Goal: Information Seeking & Learning: Learn about a topic

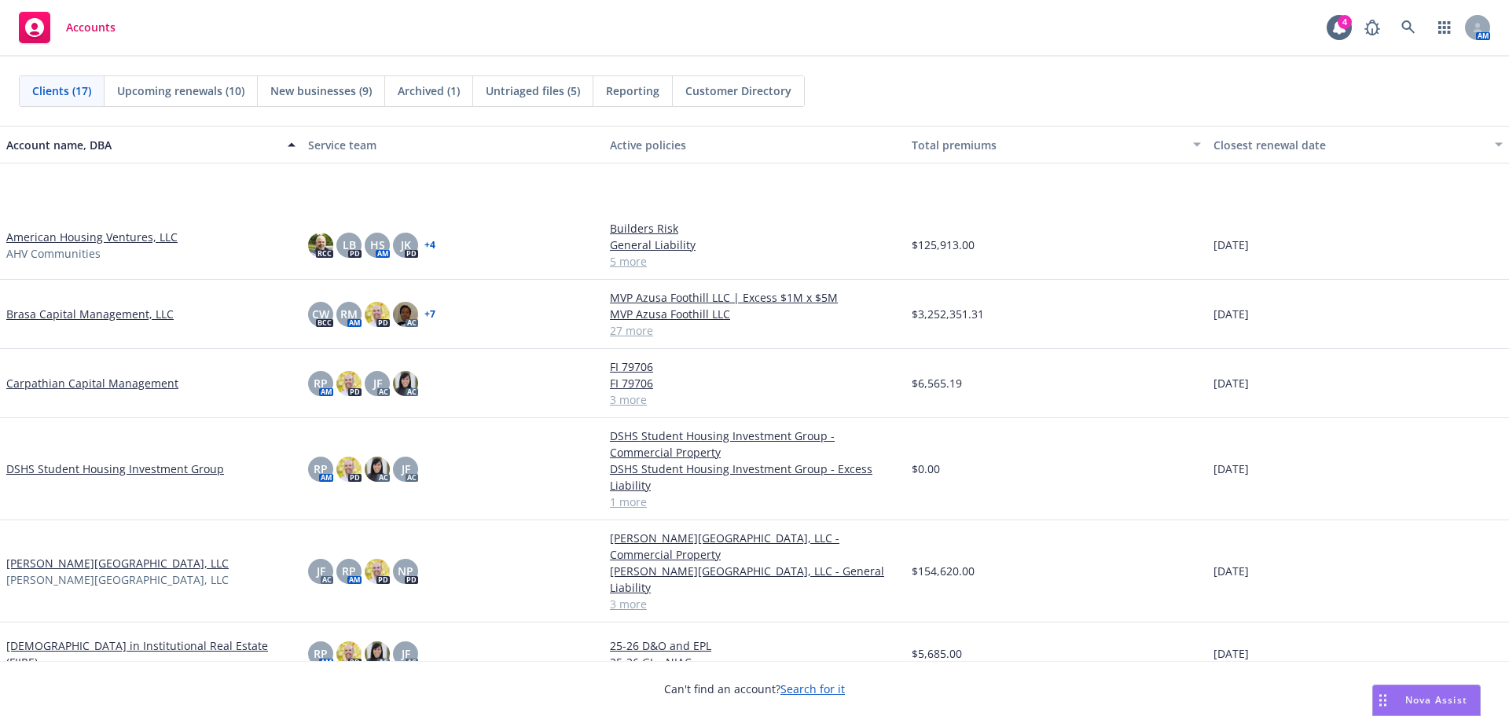
scroll to position [236, 0]
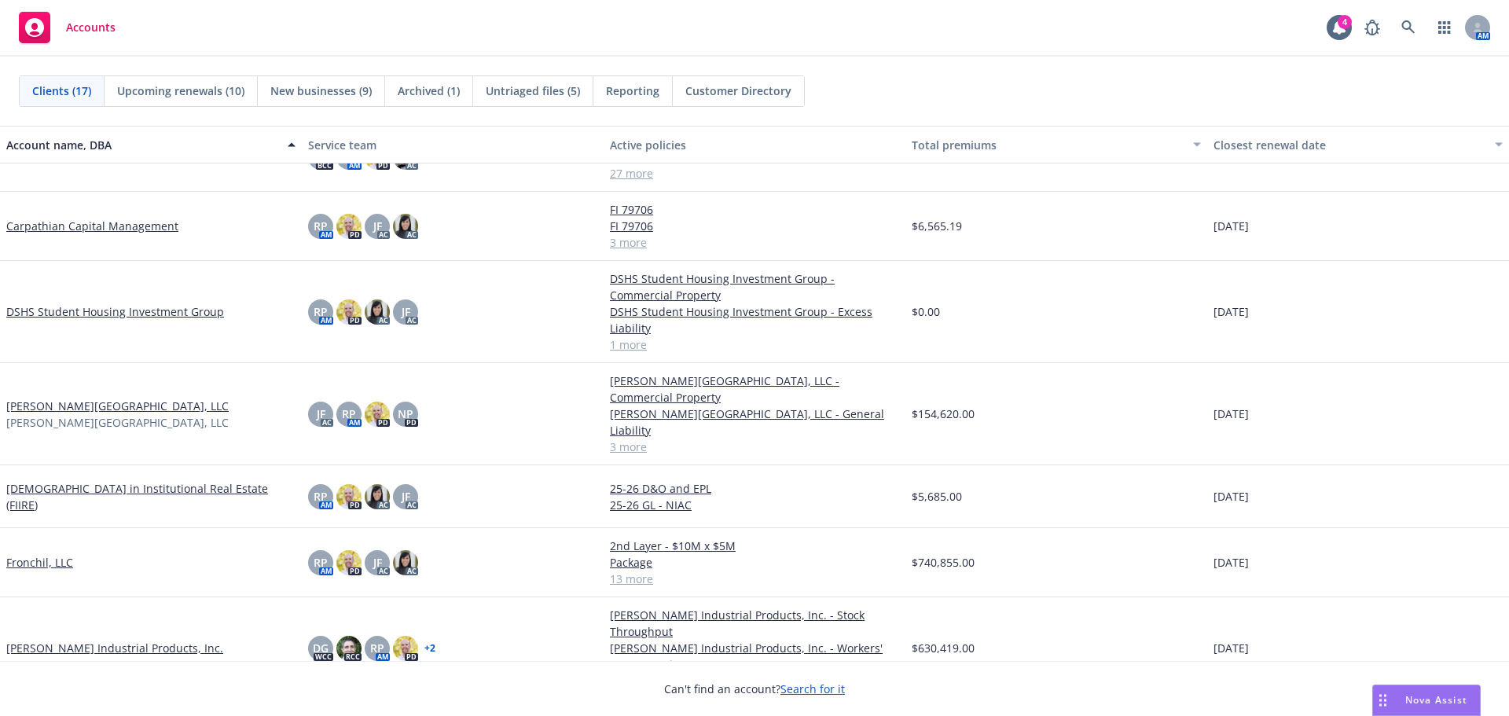
click at [112, 405] on link "[PERSON_NAME][GEOGRAPHIC_DATA], LLC" at bounding box center [117, 406] width 222 height 17
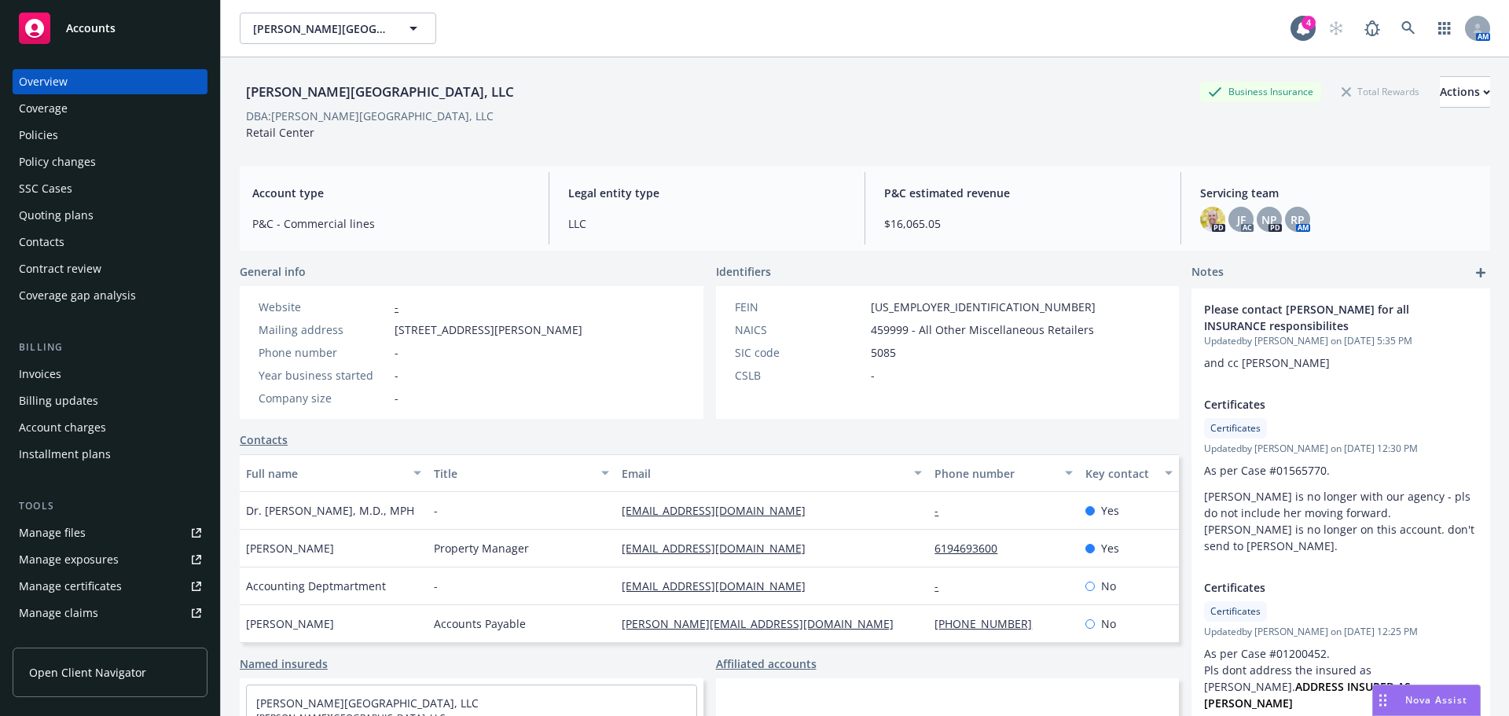
click at [75, 534] on div "Manage files" at bounding box center [52, 532] width 67 height 25
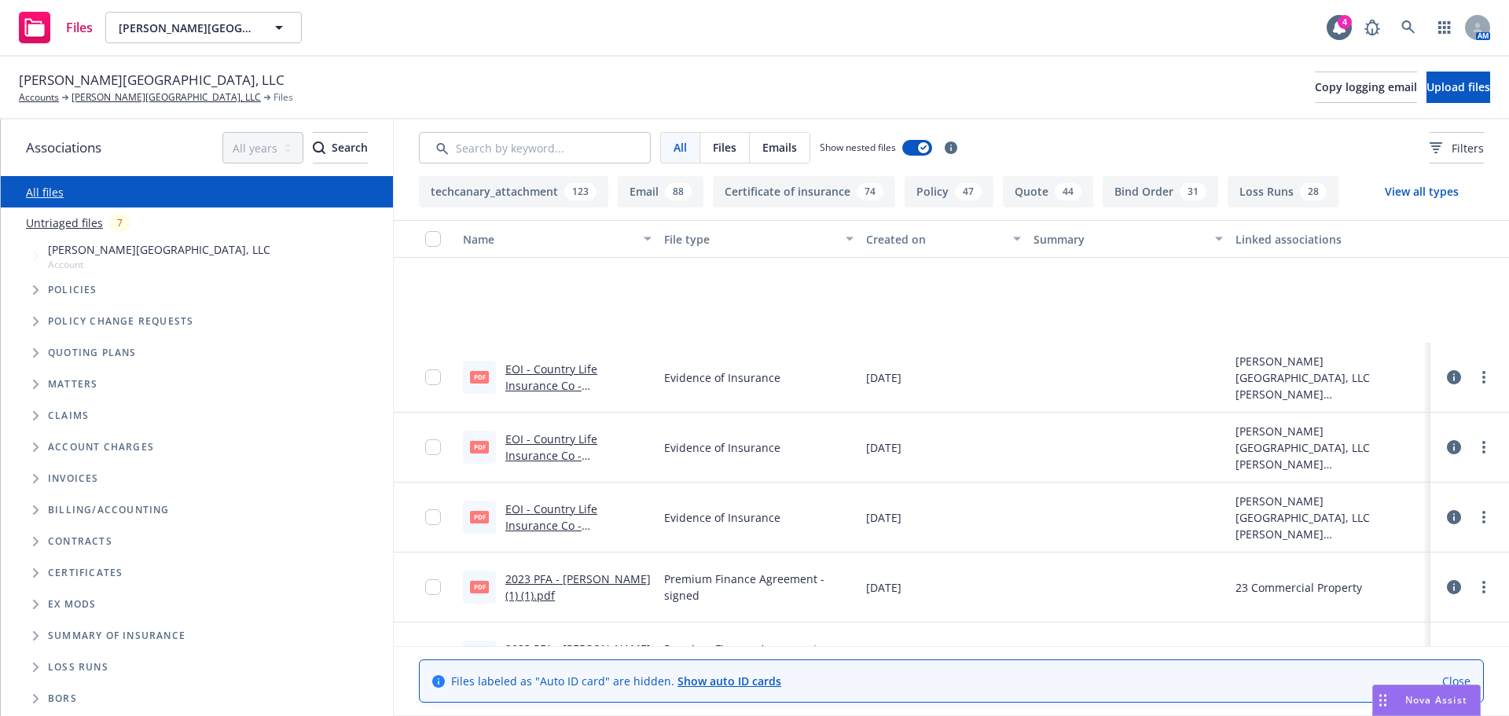
scroll to position [11631, 0]
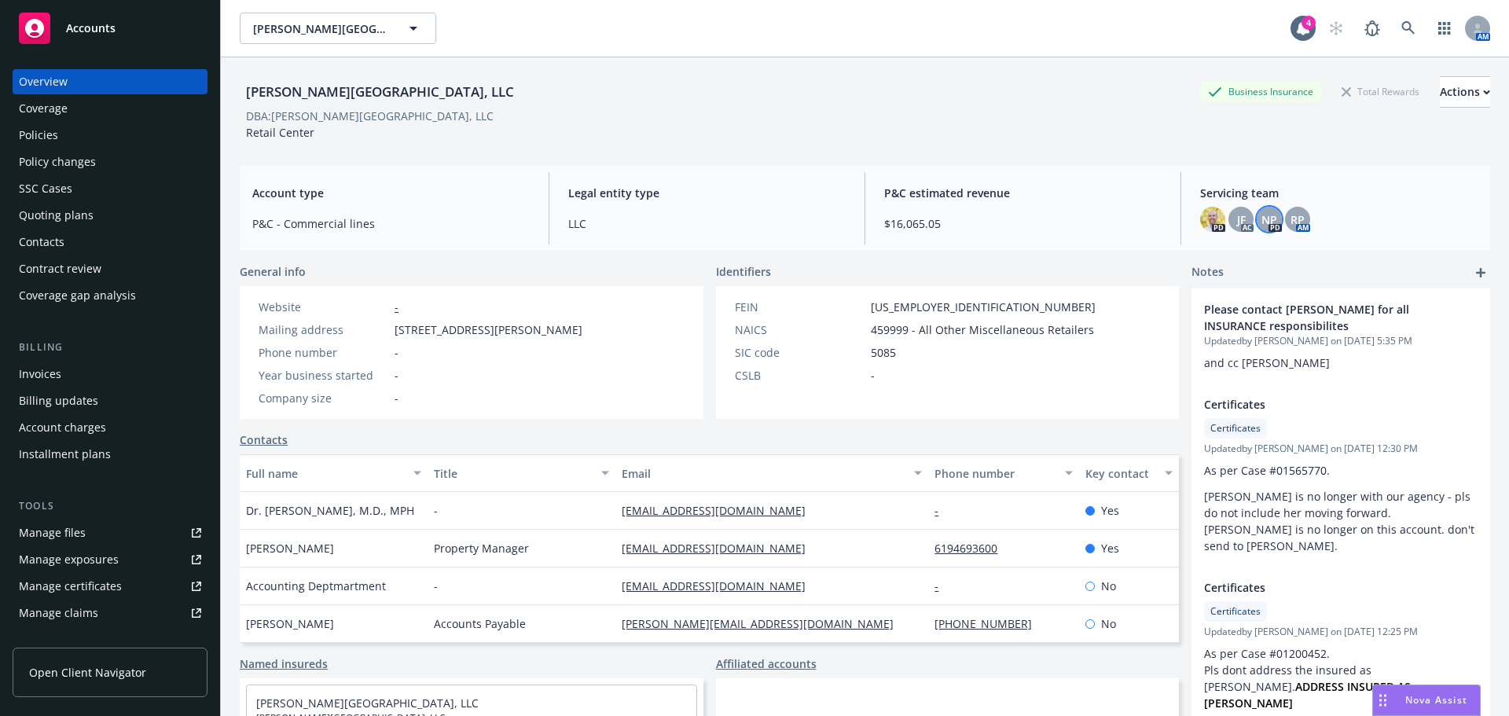
click at [1261, 214] on span "NP" at bounding box center [1269, 219] width 16 height 17
click at [1294, 218] on span "RP" at bounding box center [1297, 219] width 14 height 17
click at [1237, 221] on span "JF" at bounding box center [1241, 219] width 9 height 17
click at [80, 127] on div "Policies" at bounding box center [110, 135] width 182 height 25
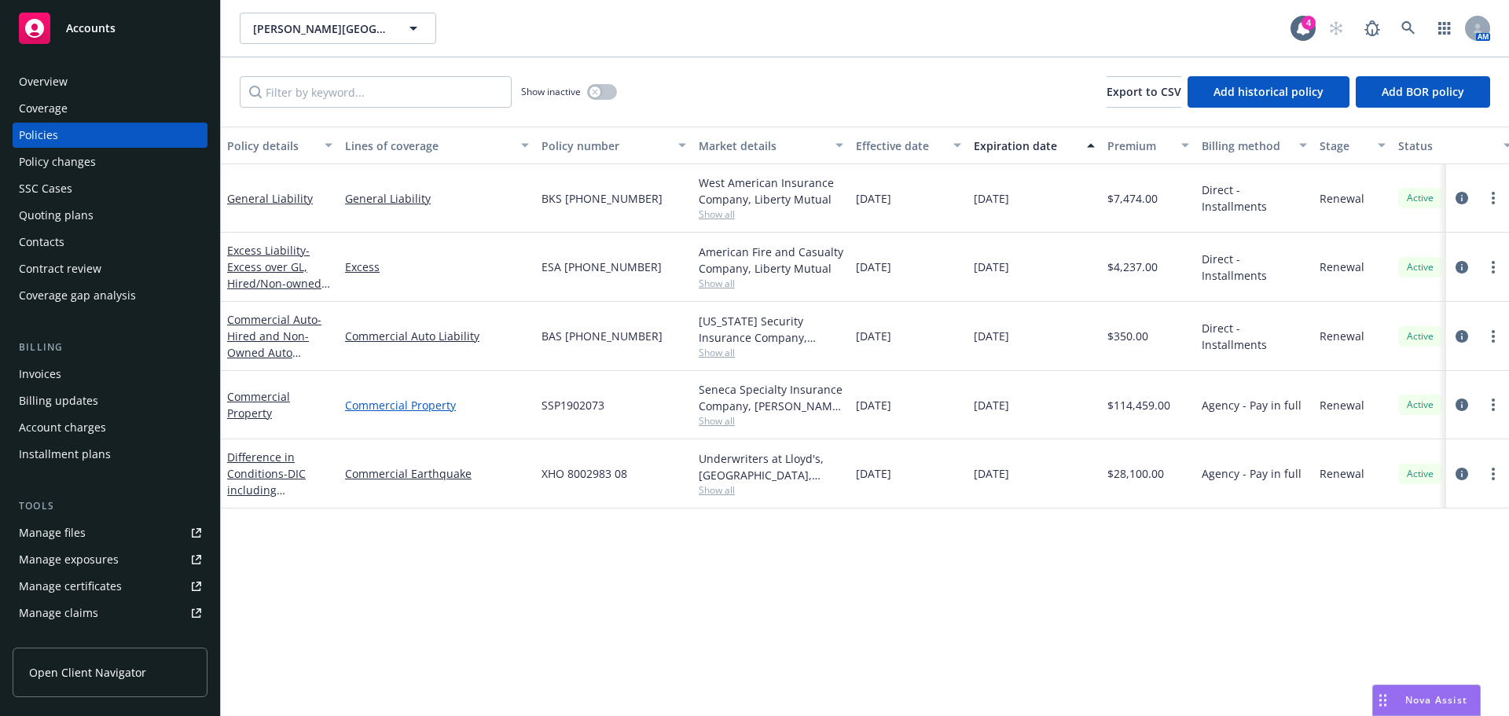
click at [398, 402] on link "Commercial Property" at bounding box center [437, 405] width 184 height 17
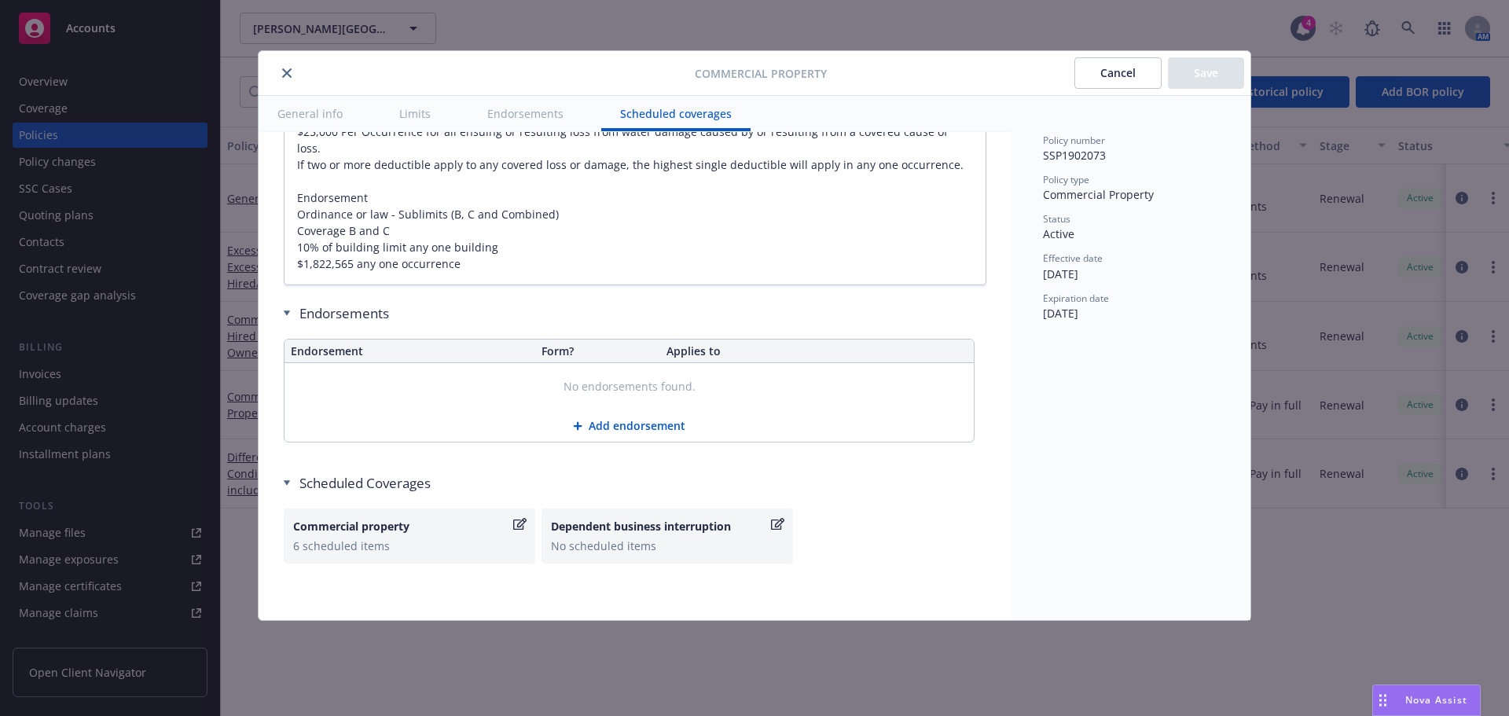
scroll to position [17, 0]
click at [298, 107] on button "General info" at bounding box center [310, 113] width 103 height 35
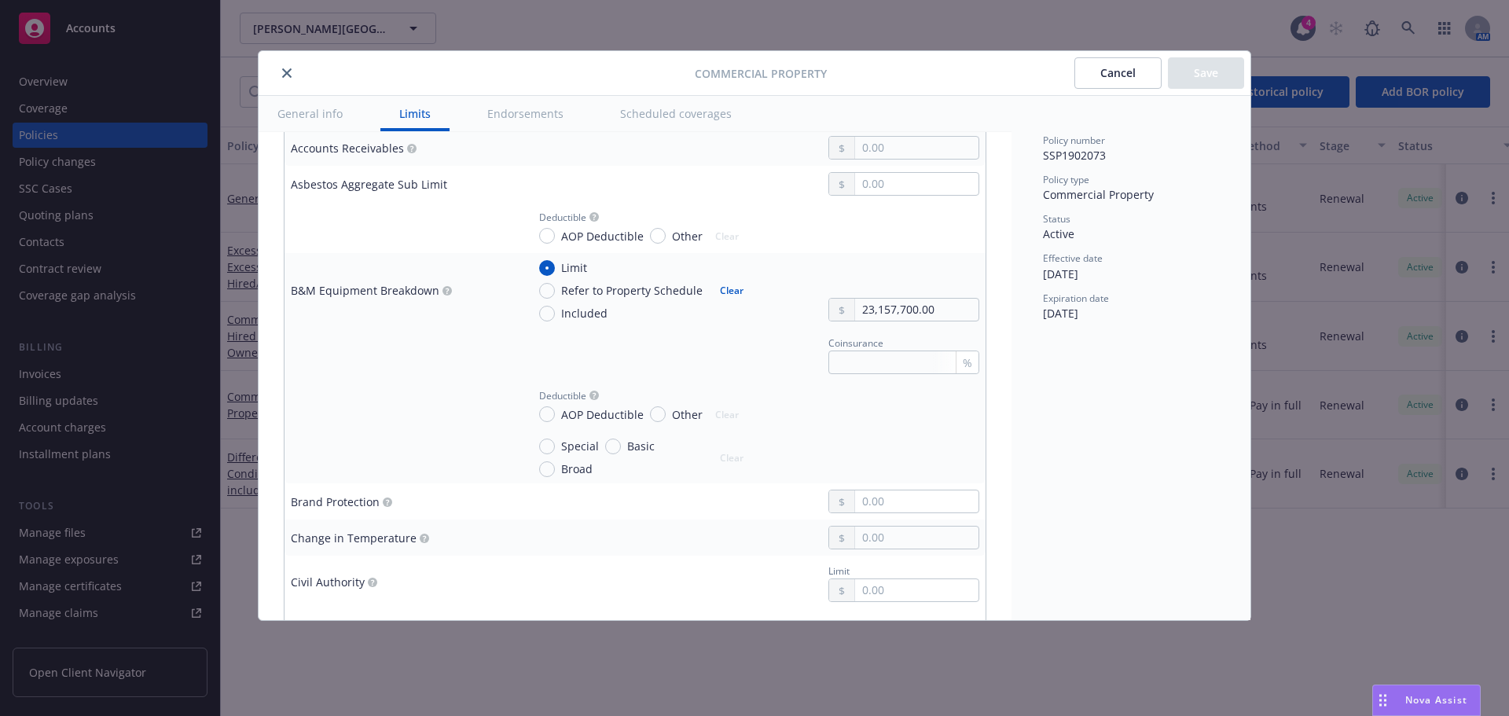
scroll to position [0, 0]
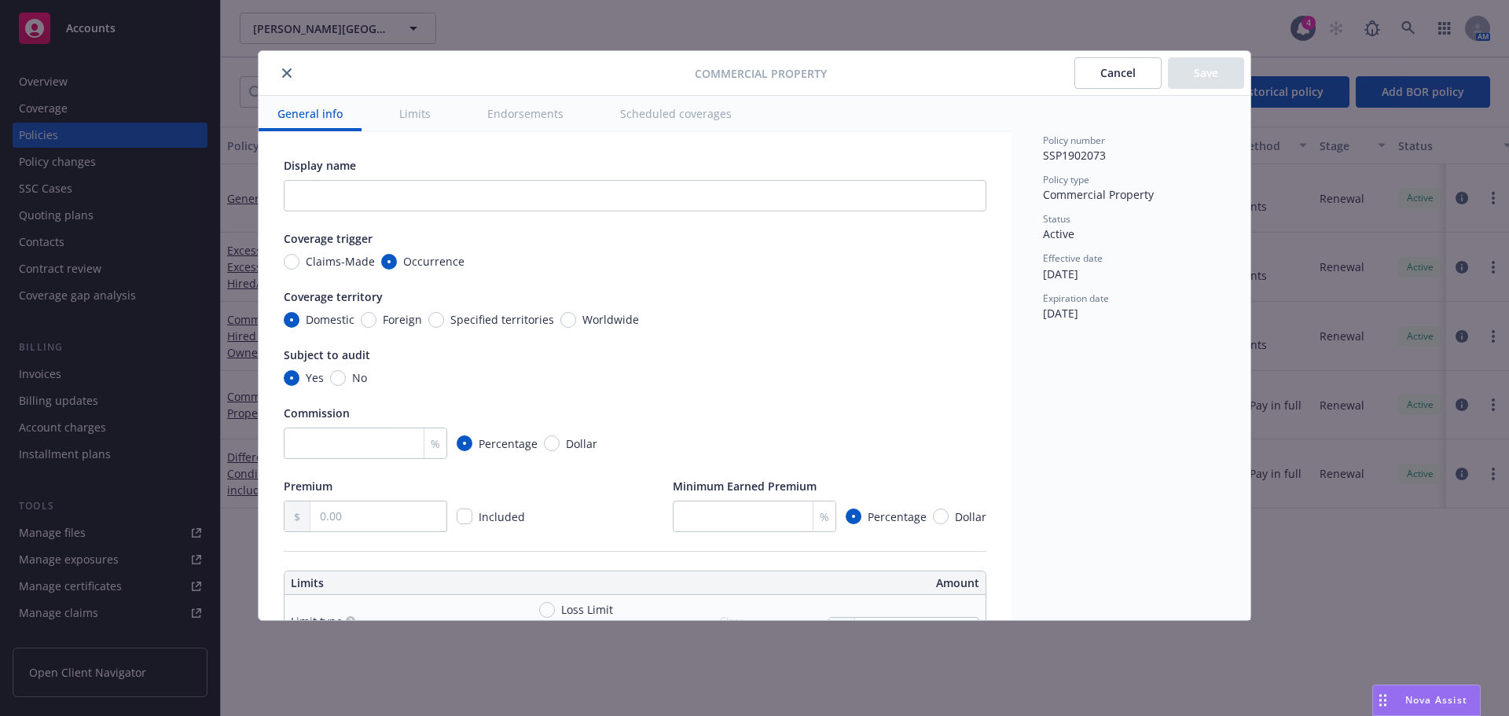
click at [611, 69] on div at bounding box center [480, 73] width 430 height 19
click at [609, 73] on div at bounding box center [480, 73] width 430 height 19
drag, startPoint x: 606, startPoint y: 72, endPoint x: 561, endPoint y: 68, distance: 45.0
click at [574, 72] on div at bounding box center [480, 73] width 430 height 19
click at [424, 112] on button "Limits" at bounding box center [414, 113] width 69 height 35
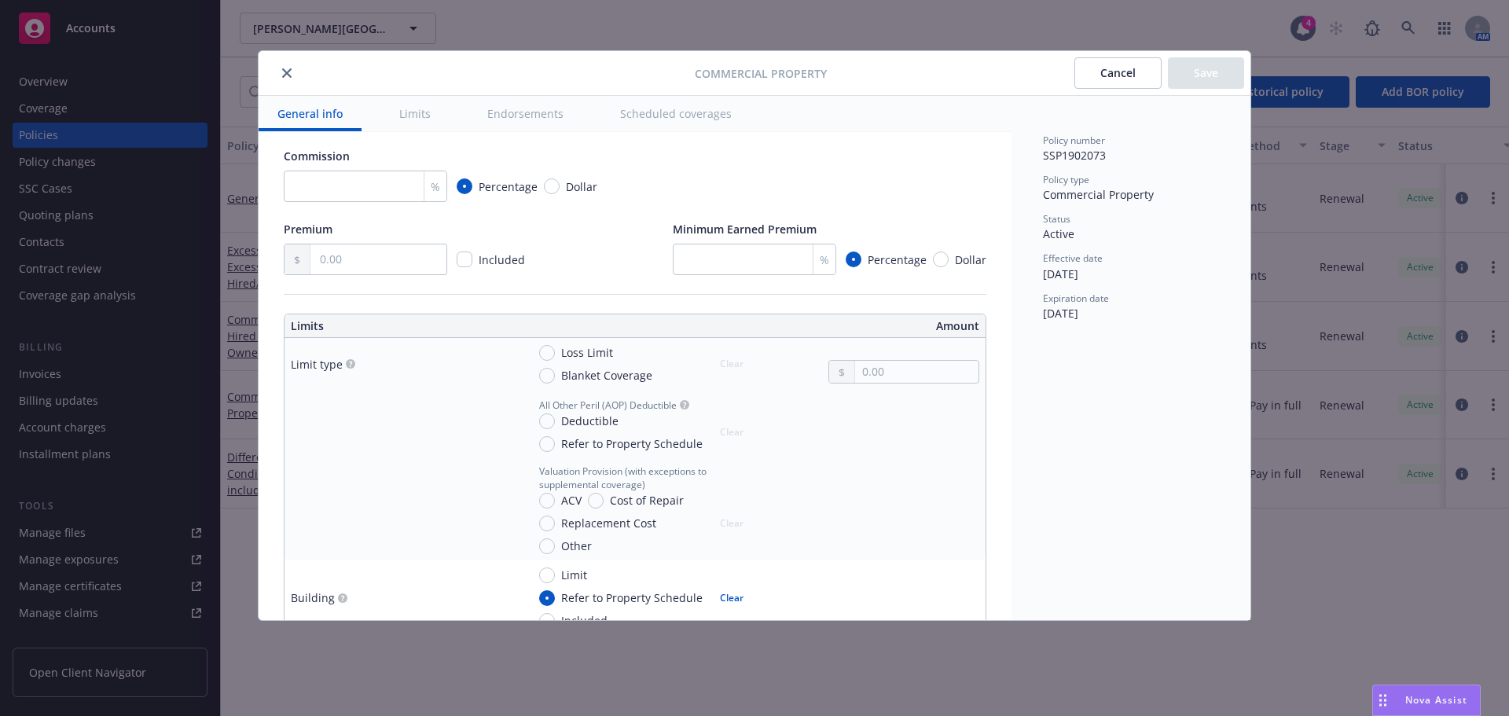
scroll to position [439, 0]
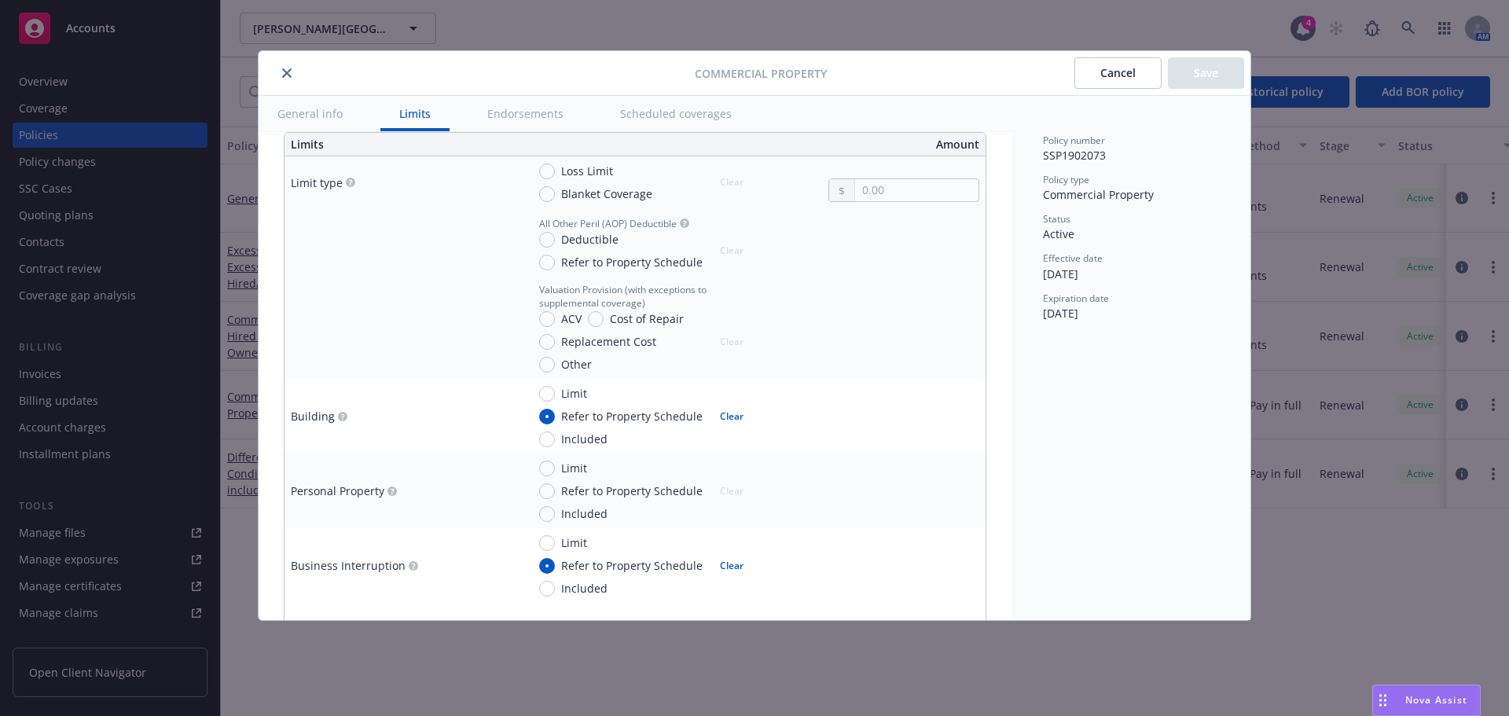
click at [626, 114] on button "Scheduled coverages" at bounding box center [675, 113] width 149 height 35
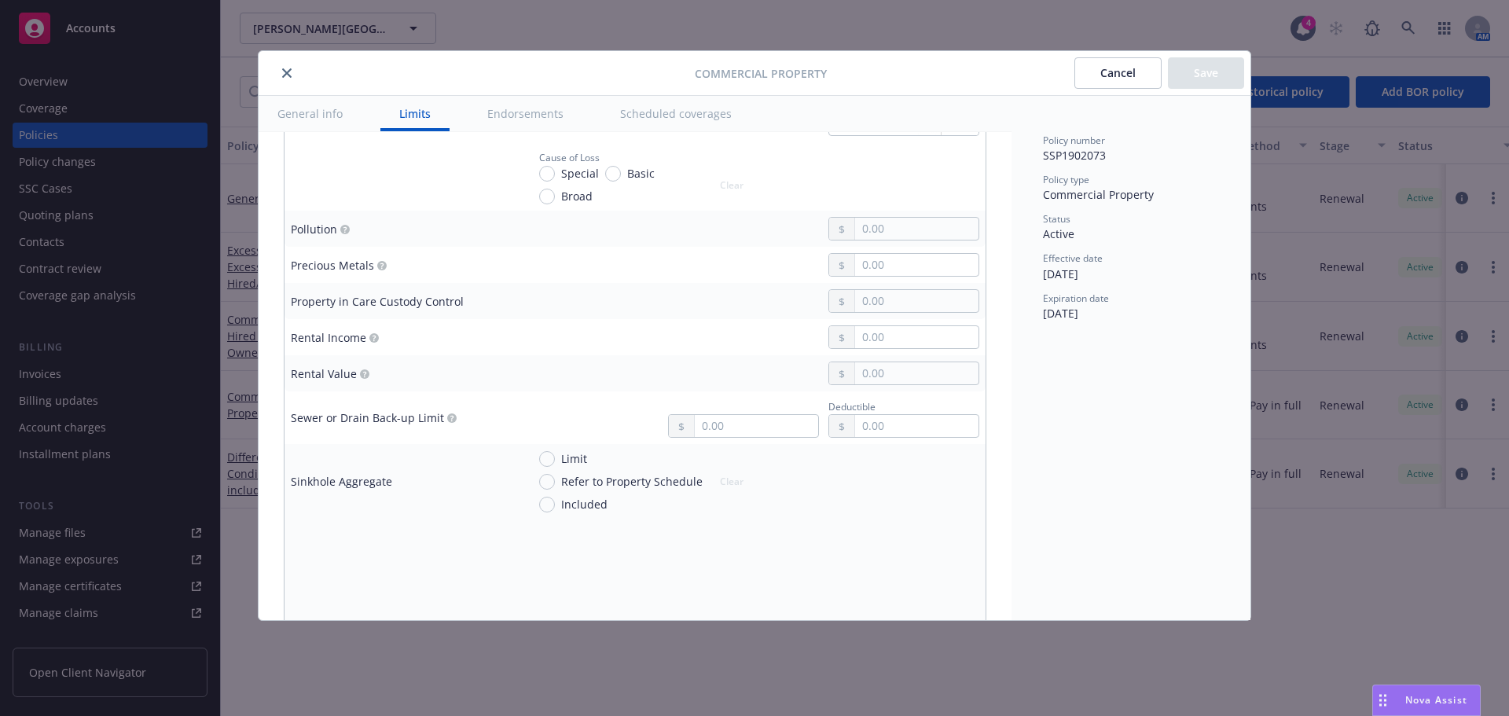
click at [554, 107] on button "Endorsements" at bounding box center [525, 113] width 114 height 35
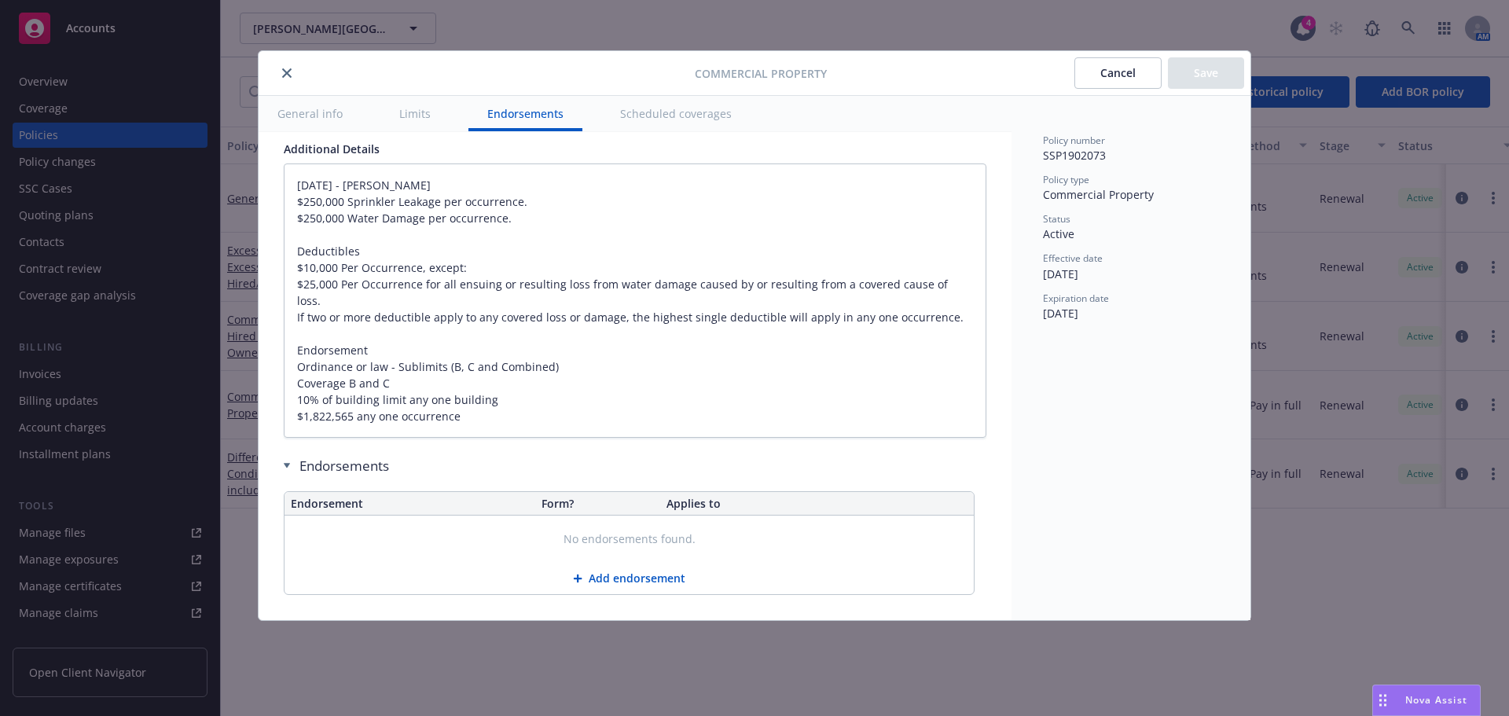
click at [330, 121] on button "General info" at bounding box center [310, 113] width 103 height 35
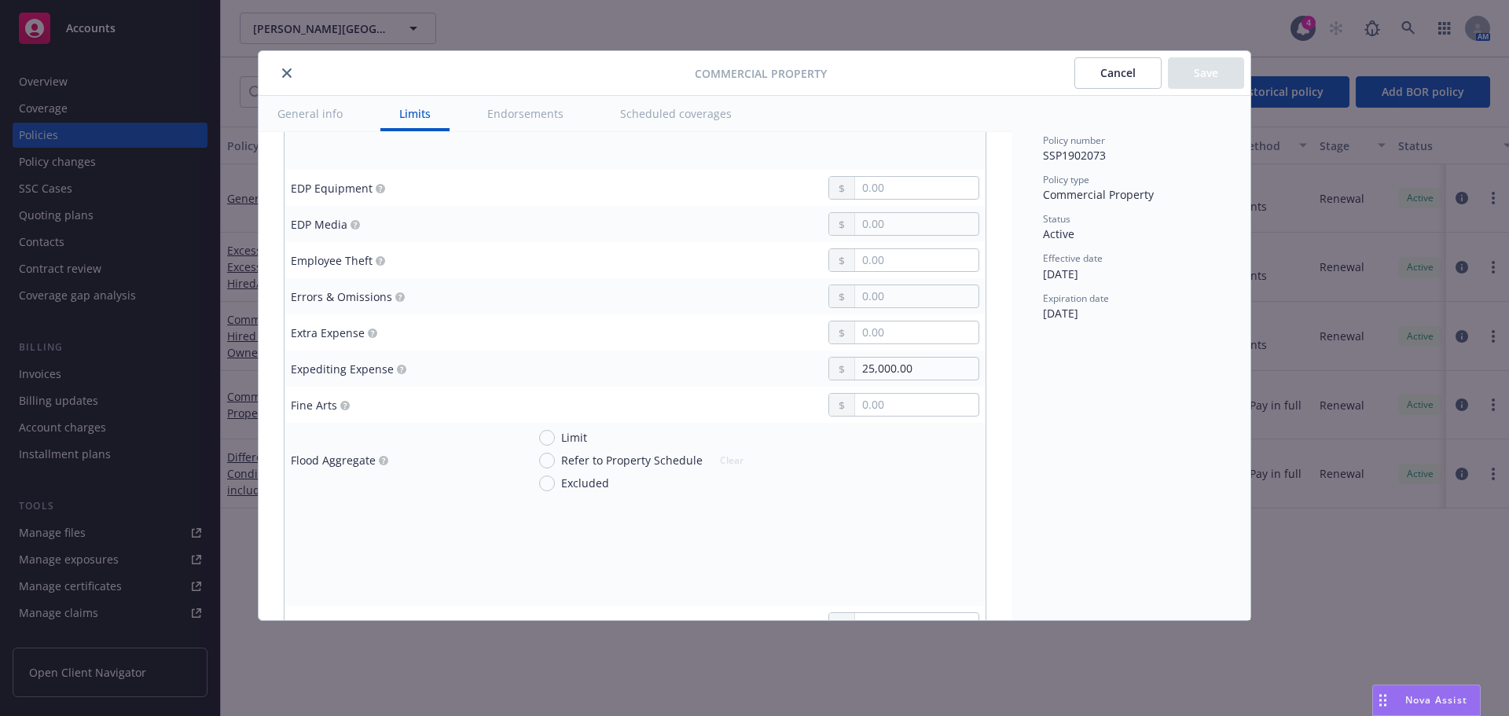
scroll to position [600, 0]
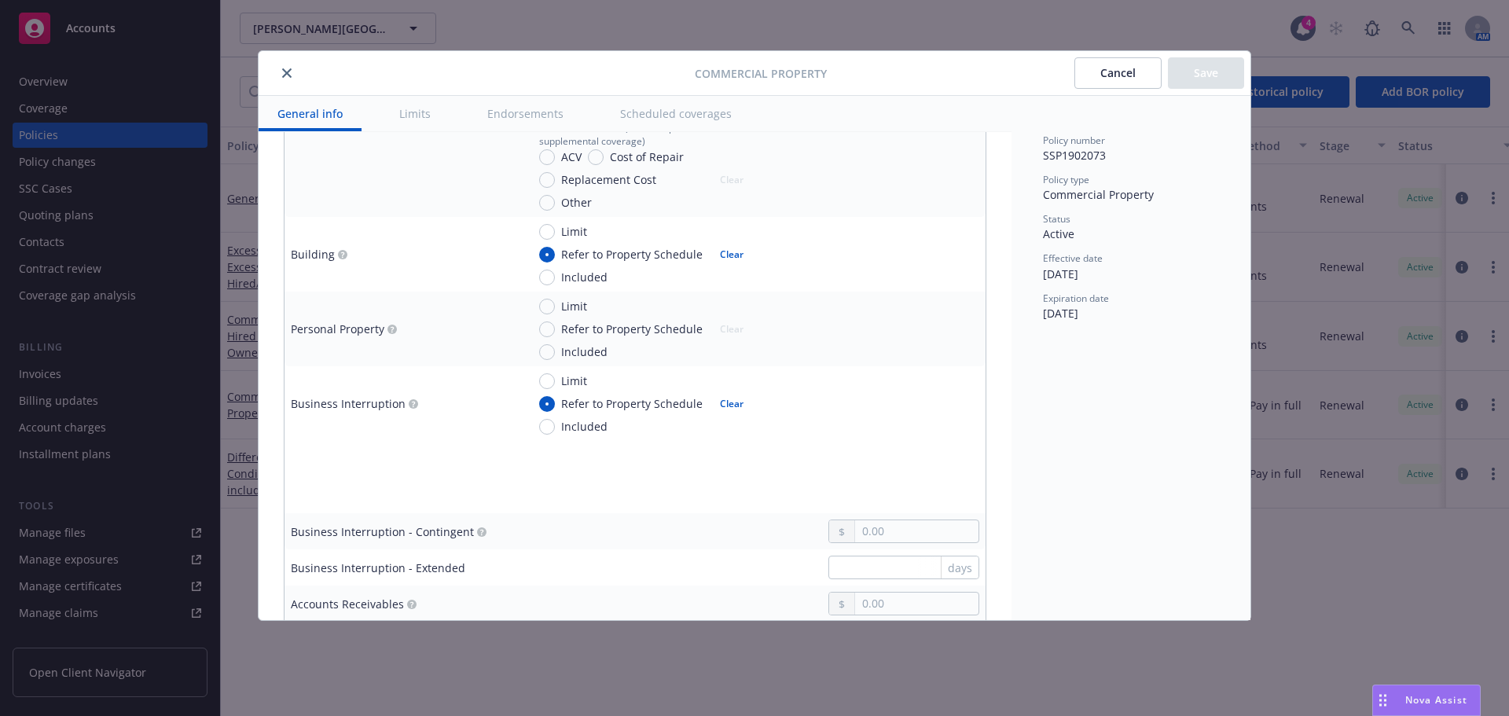
type textarea "x"
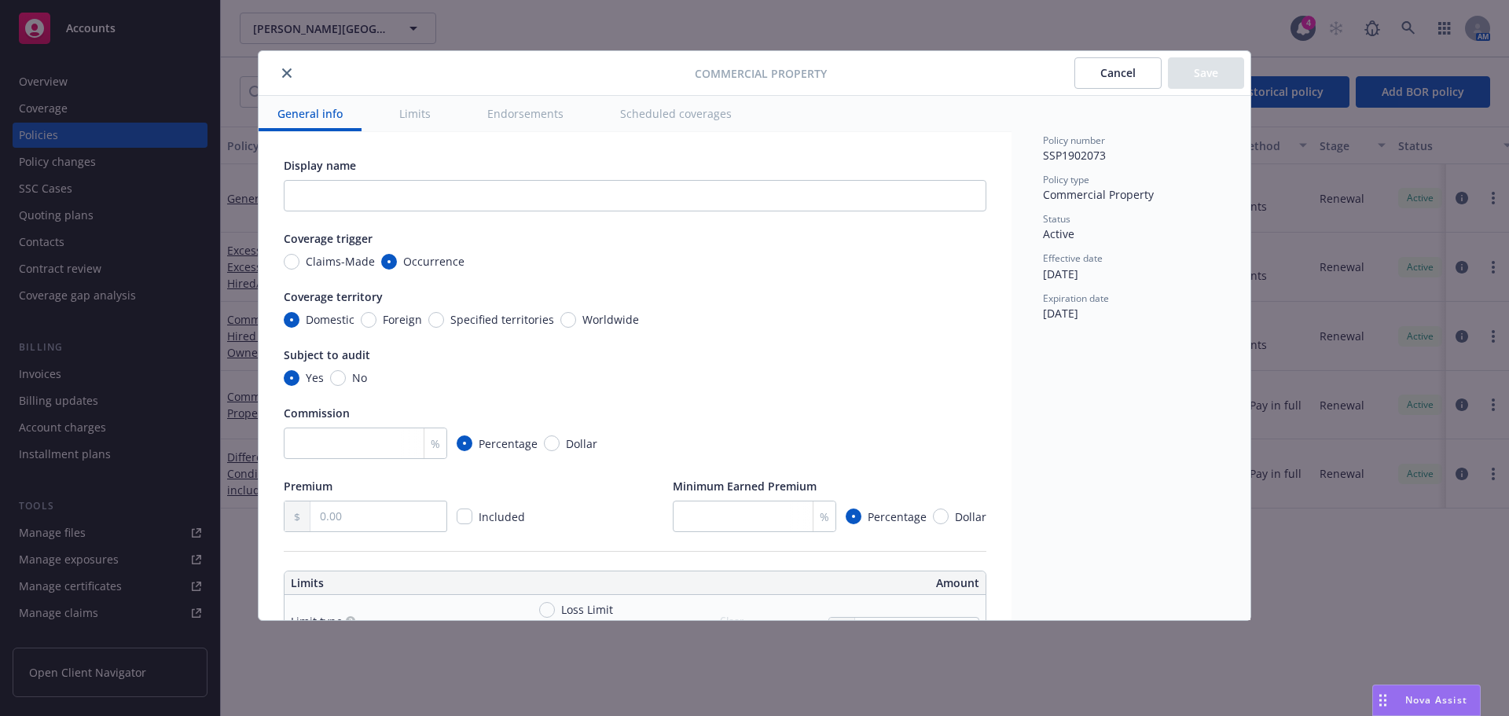
click at [1114, 73] on button "Cancel" at bounding box center [1117, 72] width 87 height 31
